Goal: Task Accomplishment & Management: Manage account settings

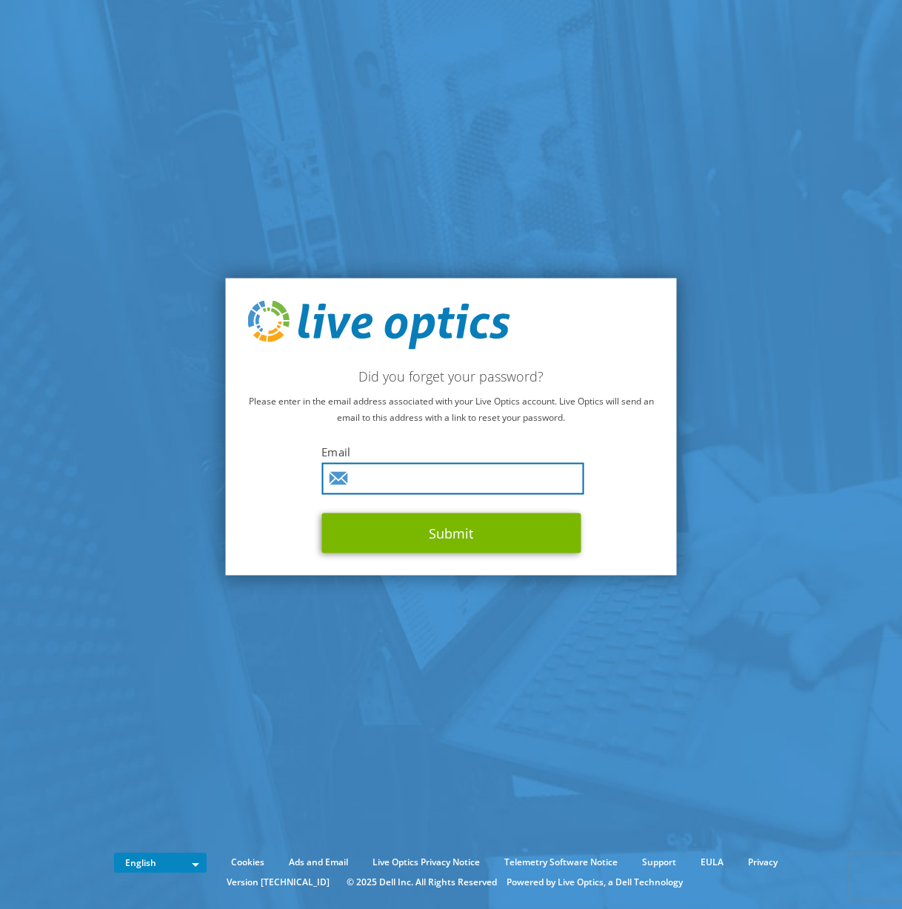
click at [439, 481] on input "text" at bounding box center [452, 478] width 262 height 32
type input "[PERSON_NAME][EMAIL_ADDRESS][DOMAIN_NAME]"
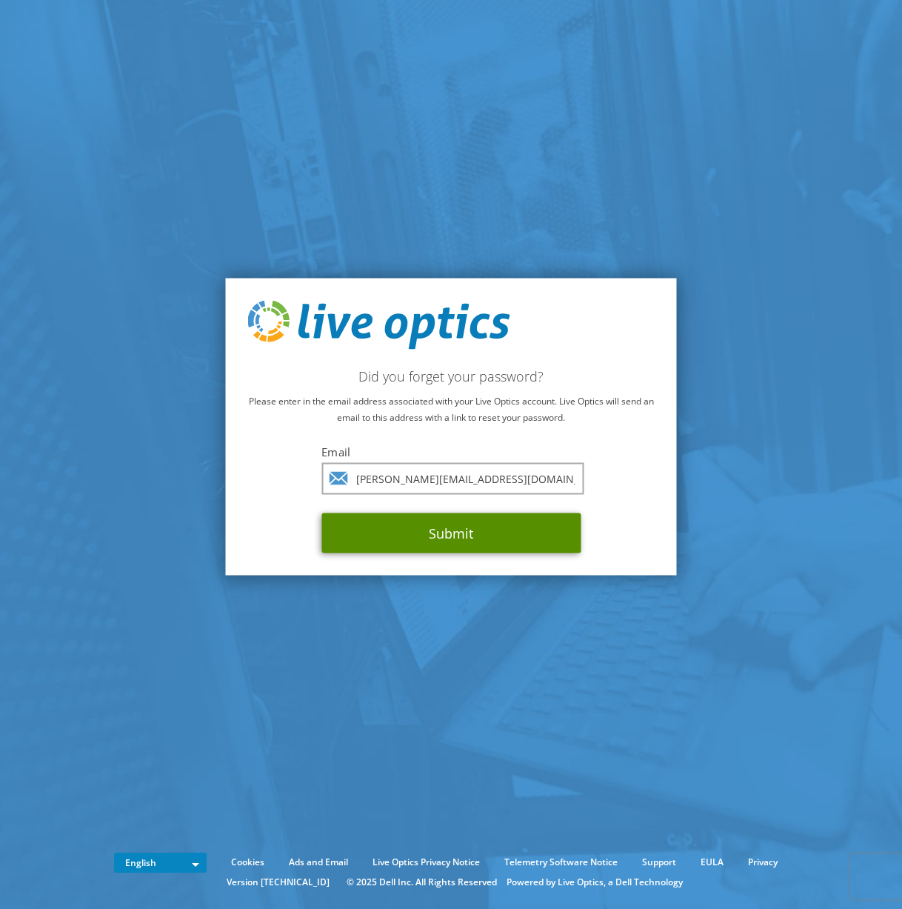
click at [401, 540] on button "Submit" at bounding box center [450, 533] width 259 height 40
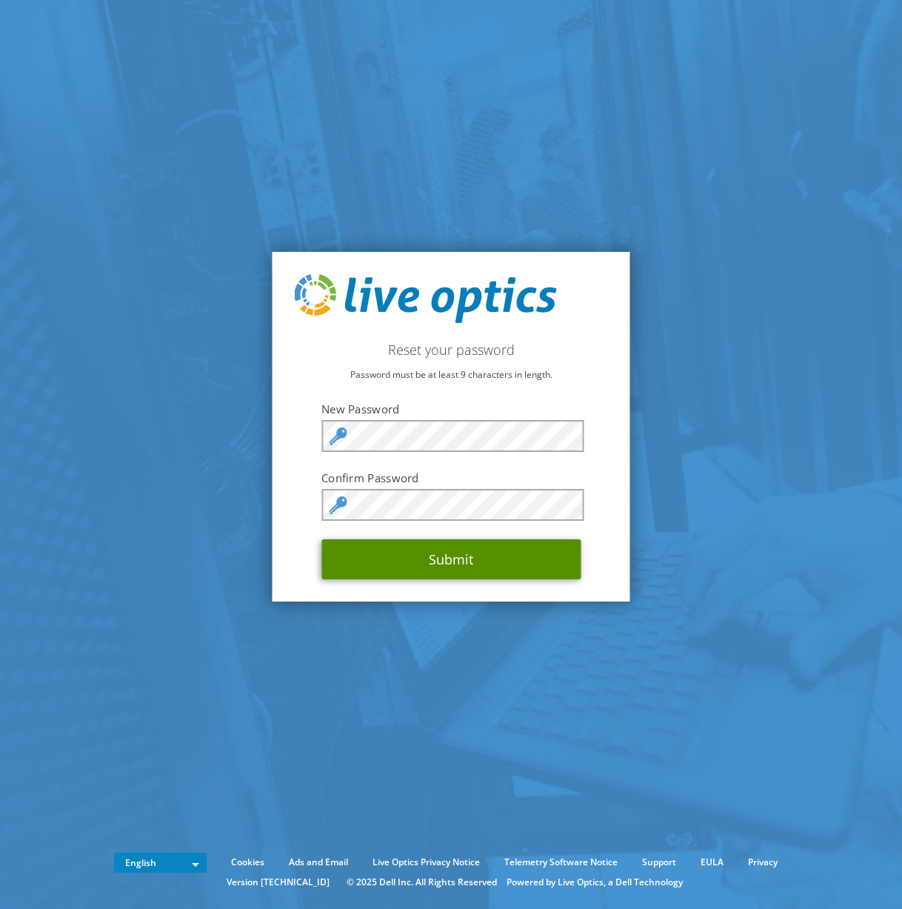
click at [458, 555] on button "Submit" at bounding box center [450, 559] width 259 height 40
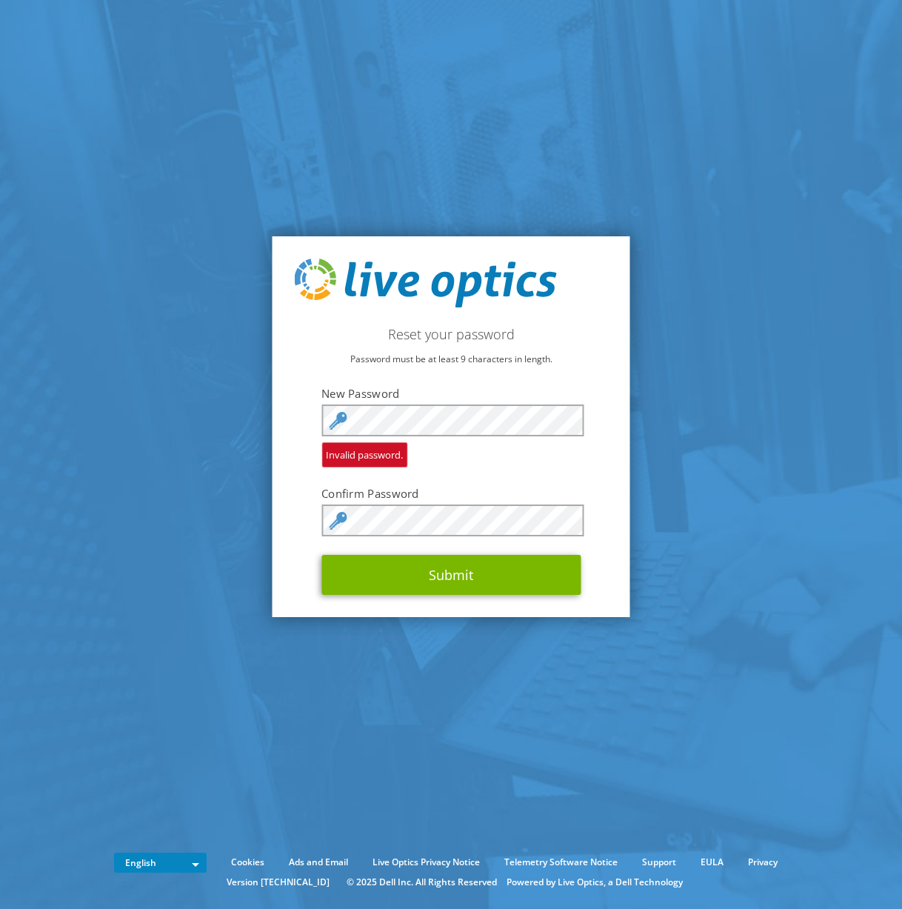
click at [270, 499] on section "Reset your password Password must be at least 9 characters in length. New Passw…" at bounding box center [451, 426] width 902 height 853
click at [242, 623] on section "Reset your password Password must be at least 9 characters in length. New Passw…" at bounding box center [451, 426] width 902 height 853
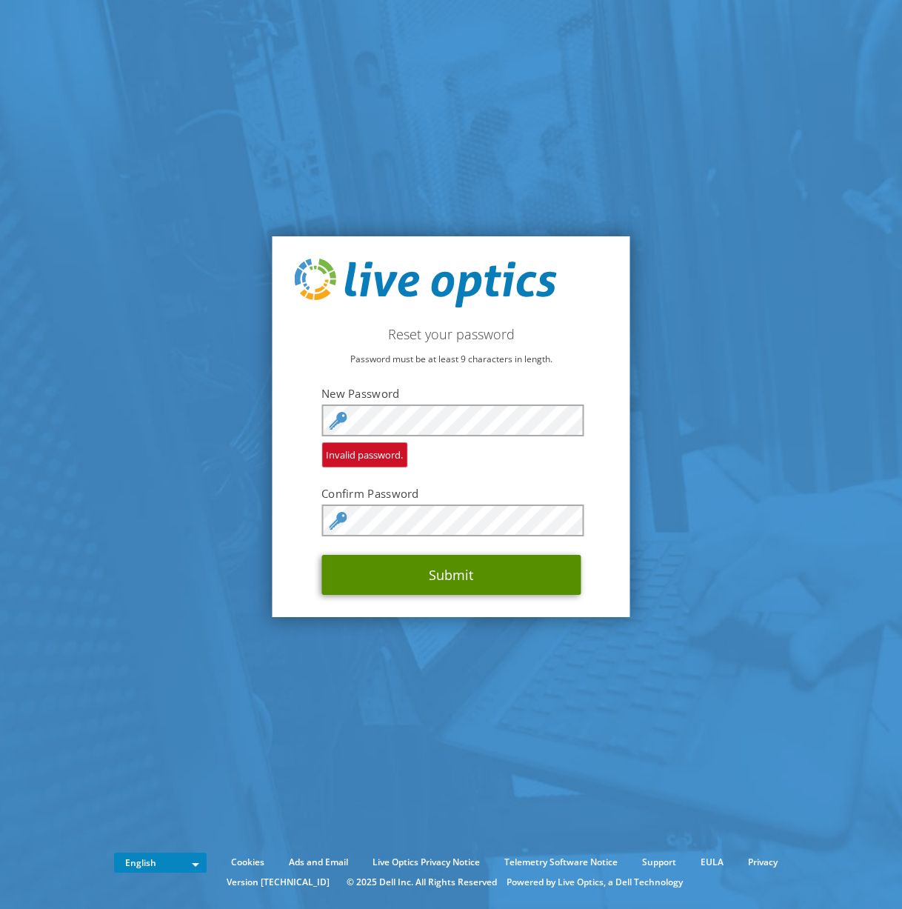
click at [388, 571] on button "Submit" at bounding box center [450, 575] width 259 height 40
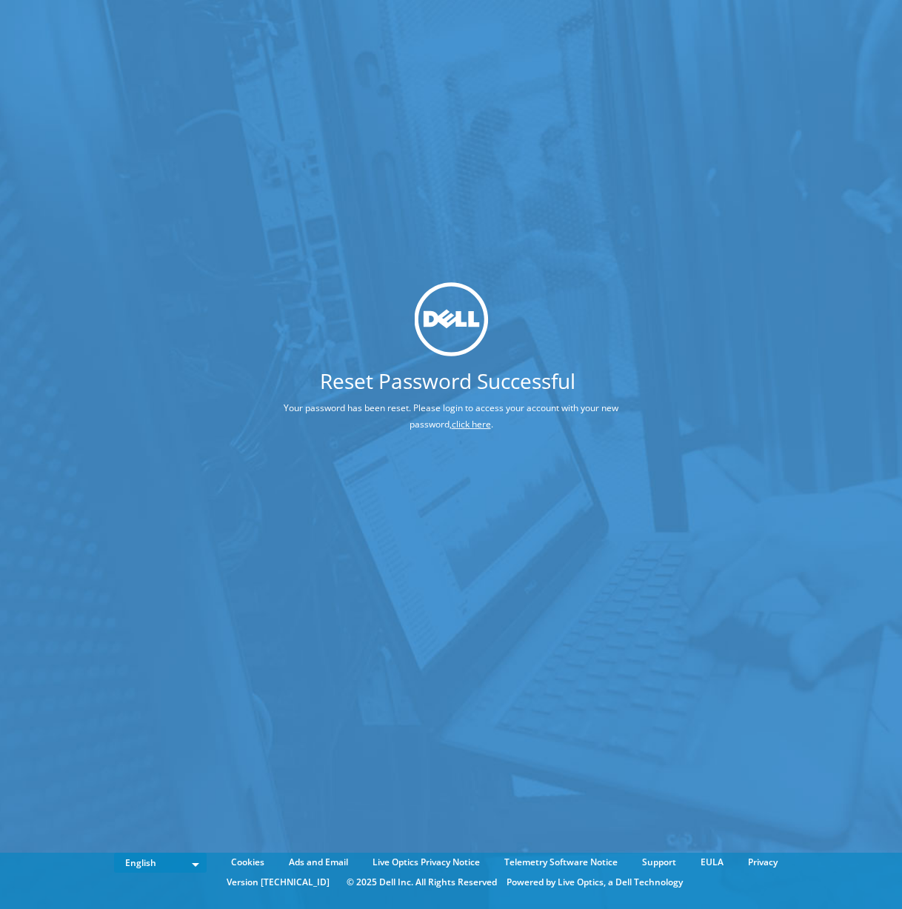
click at [470, 424] on link "click here" at bounding box center [471, 424] width 39 height 13
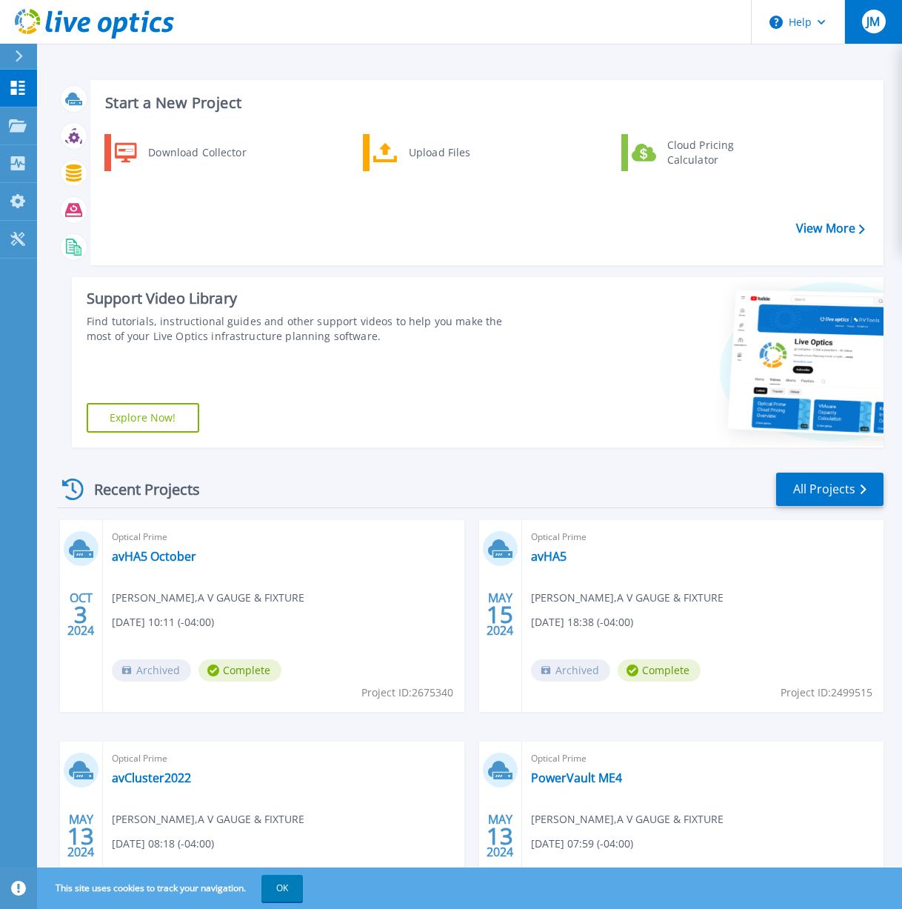
click at [873, 16] on span "JM" at bounding box center [873, 22] width 13 height 12
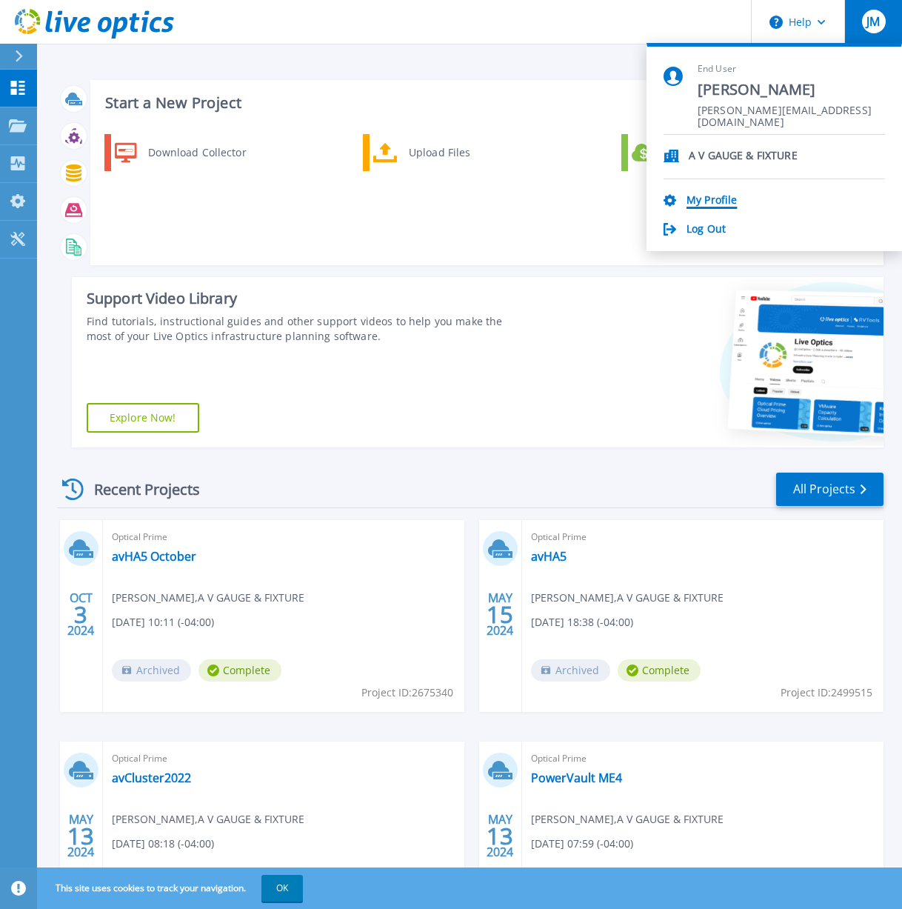
click at [710, 196] on link "My Profile" at bounding box center [712, 201] width 50 height 14
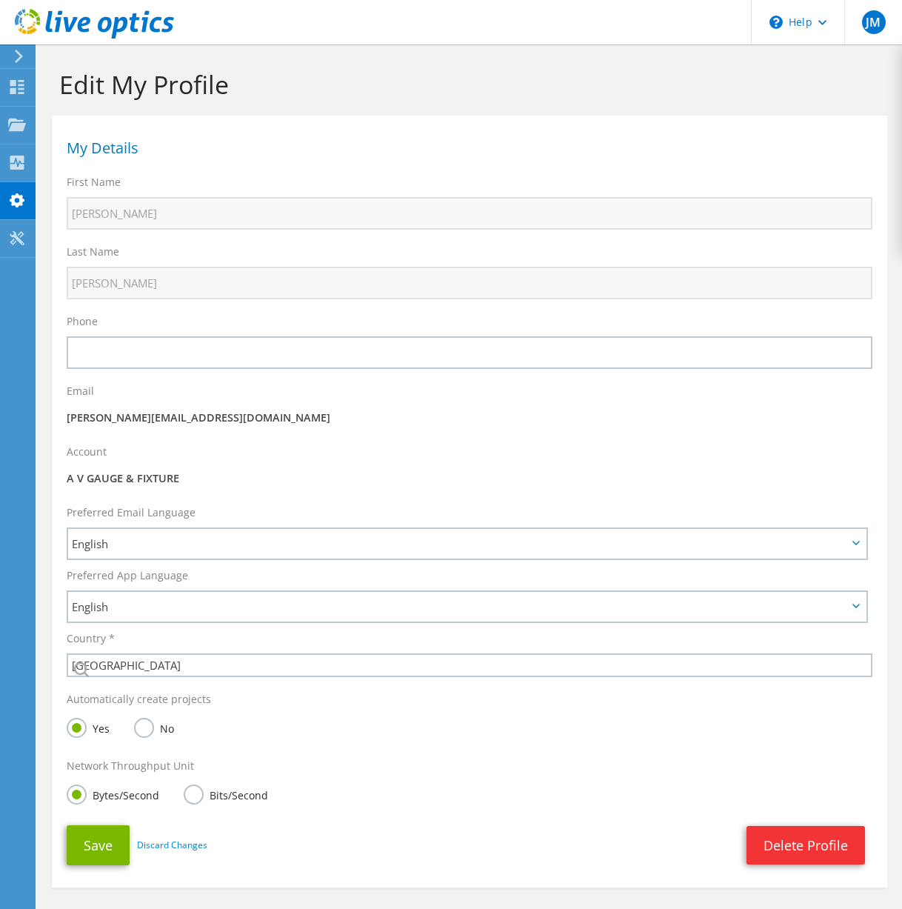
select select "37"
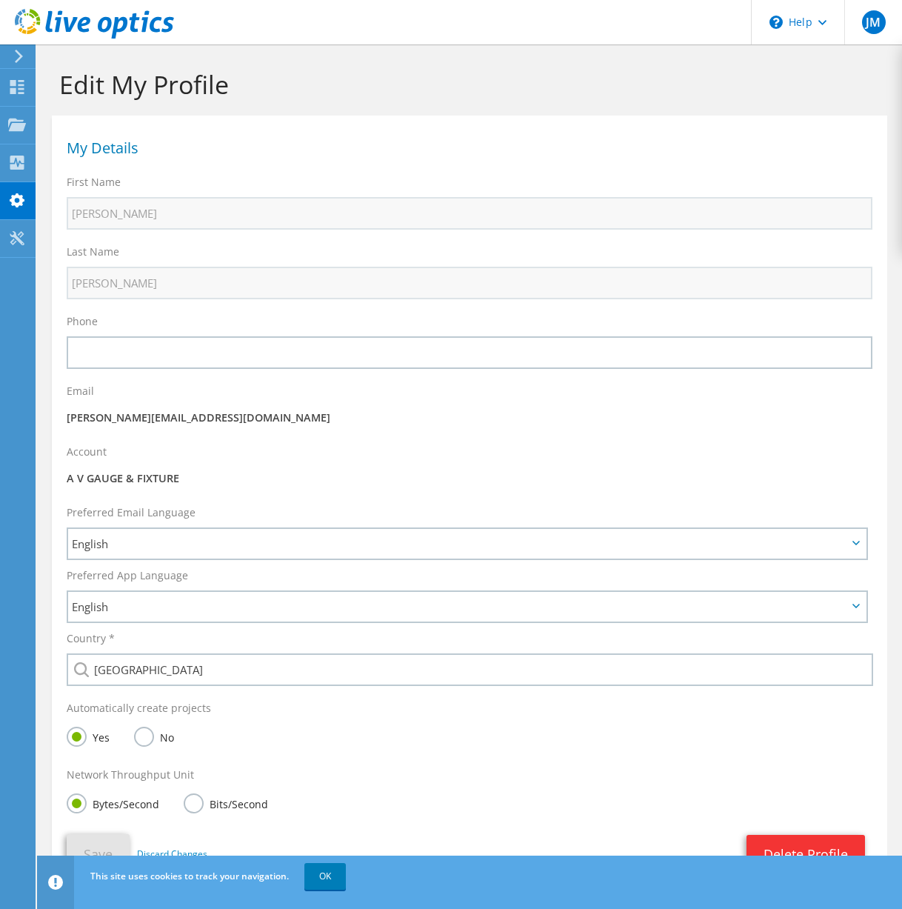
scroll to position [76, 0]
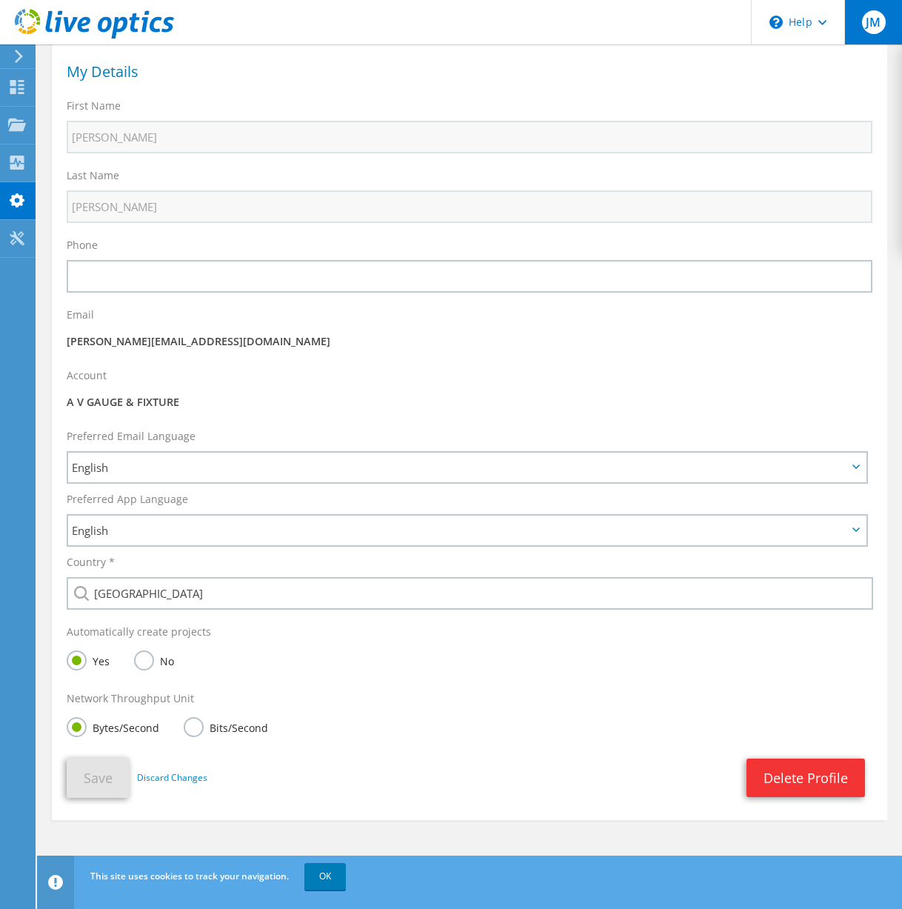
click at [884, 28] on div "JM" at bounding box center [873, 22] width 58 height 44
